Goal: Transaction & Acquisition: Purchase product/service

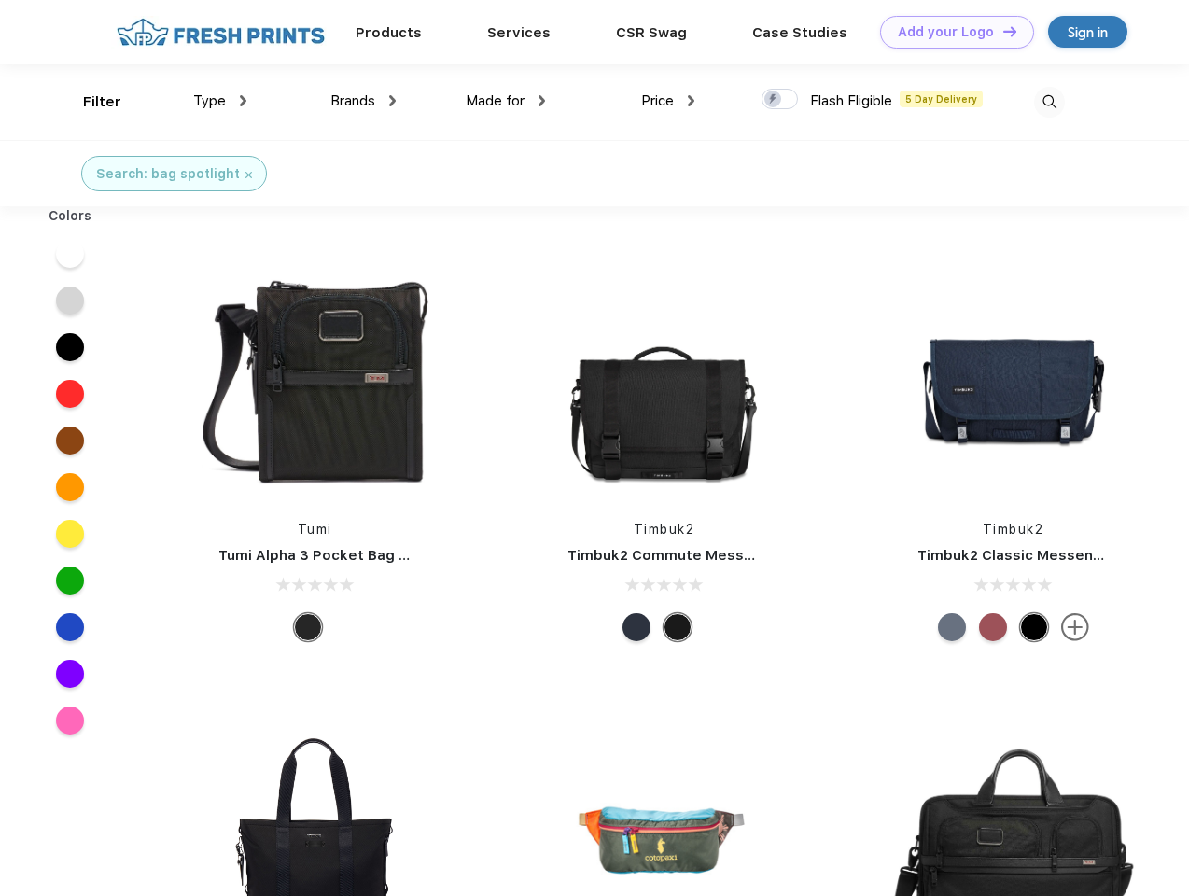
click at [950, 32] on link "Add your Logo Design Tool" at bounding box center [957, 32] width 154 height 33
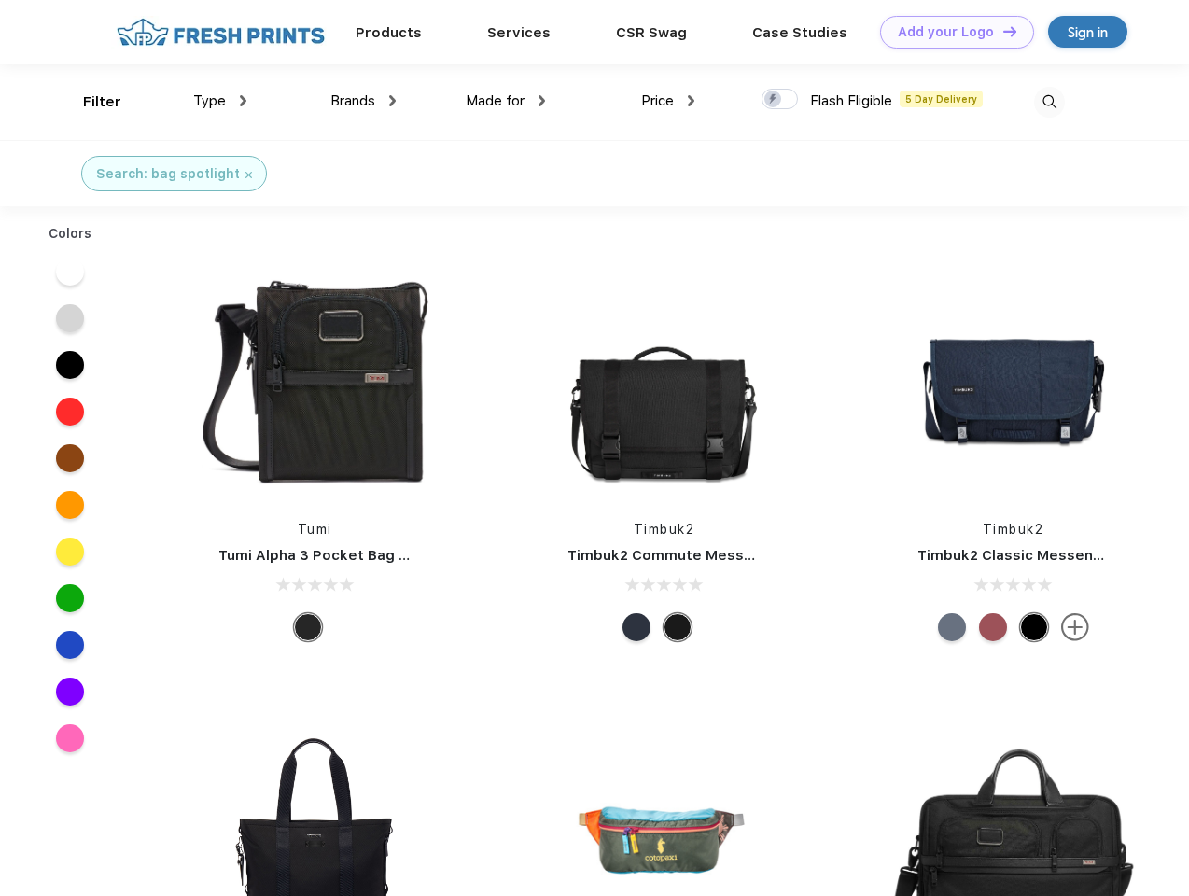
click at [0, 0] on div "Design Tool" at bounding box center [0, 0] width 0 height 0
click at [1001, 31] on link "Add your Logo Design Tool" at bounding box center [957, 32] width 154 height 33
click at [90, 102] on div "Filter" at bounding box center [102, 101] width 38 height 21
click at [220, 101] on span "Type" at bounding box center [209, 100] width 33 height 17
click at [363, 101] on span "Brands" at bounding box center [352, 100] width 45 height 17
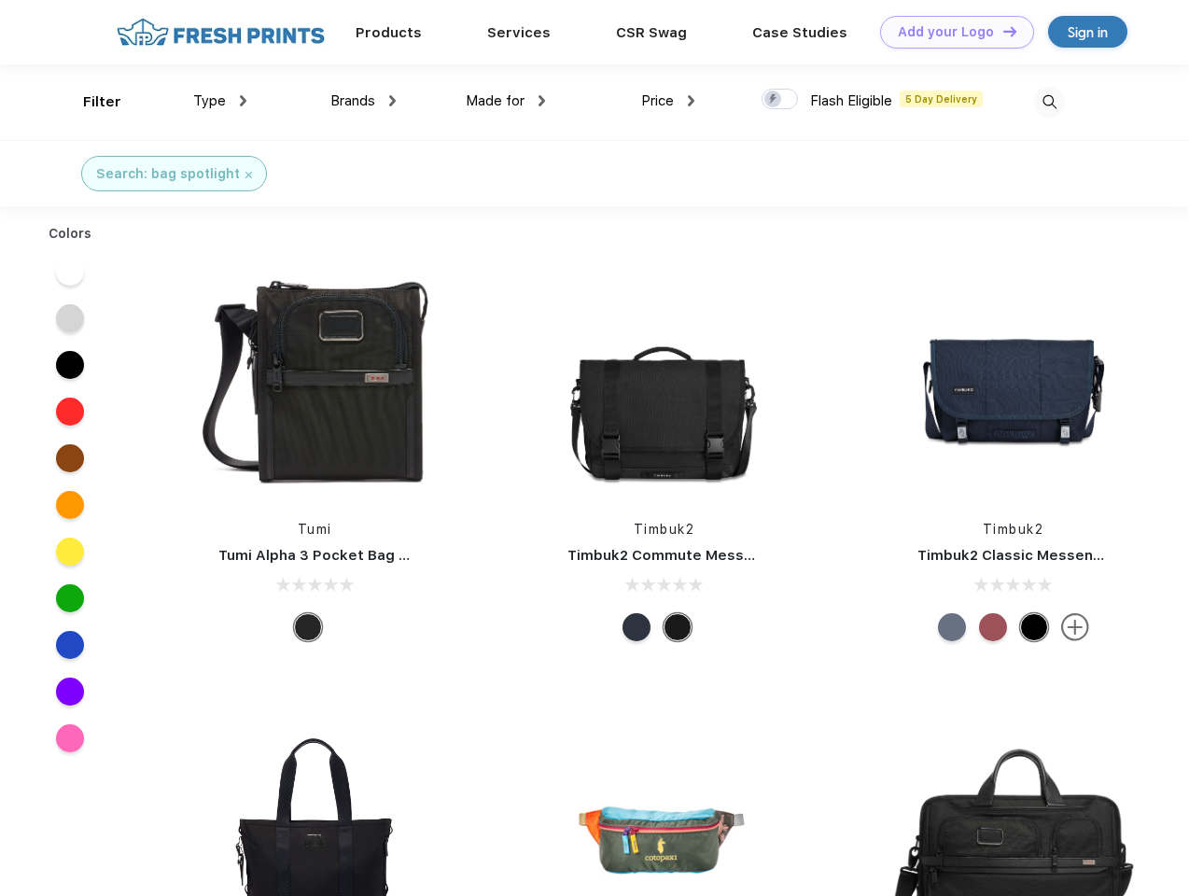
click at [506, 101] on span "Made for" at bounding box center [495, 100] width 59 height 17
click at [668, 101] on span "Price" at bounding box center [657, 100] width 33 height 17
click at [780, 100] on div at bounding box center [780, 99] width 36 height 21
click at [774, 100] on input "checkbox" at bounding box center [768, 94] width 12 height 12
click at [1049, 102] on img at bounding box center [1049, 102] width 31 height 31
